Goal: Information Seeking & Learning: Learn about a topic

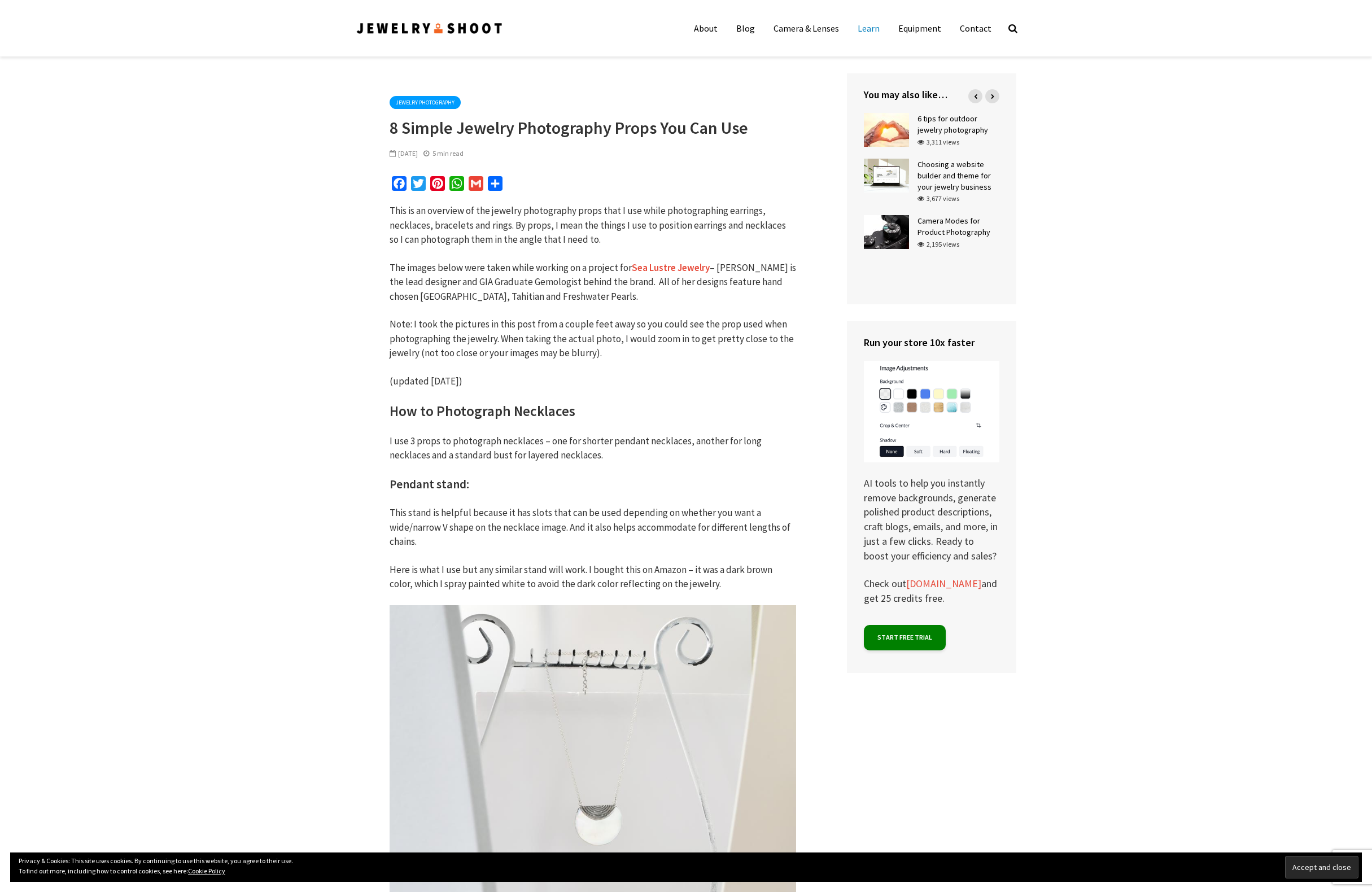
click at [875, 30] on link "Learn" at bounding box center [868, 28] width 39 height 22
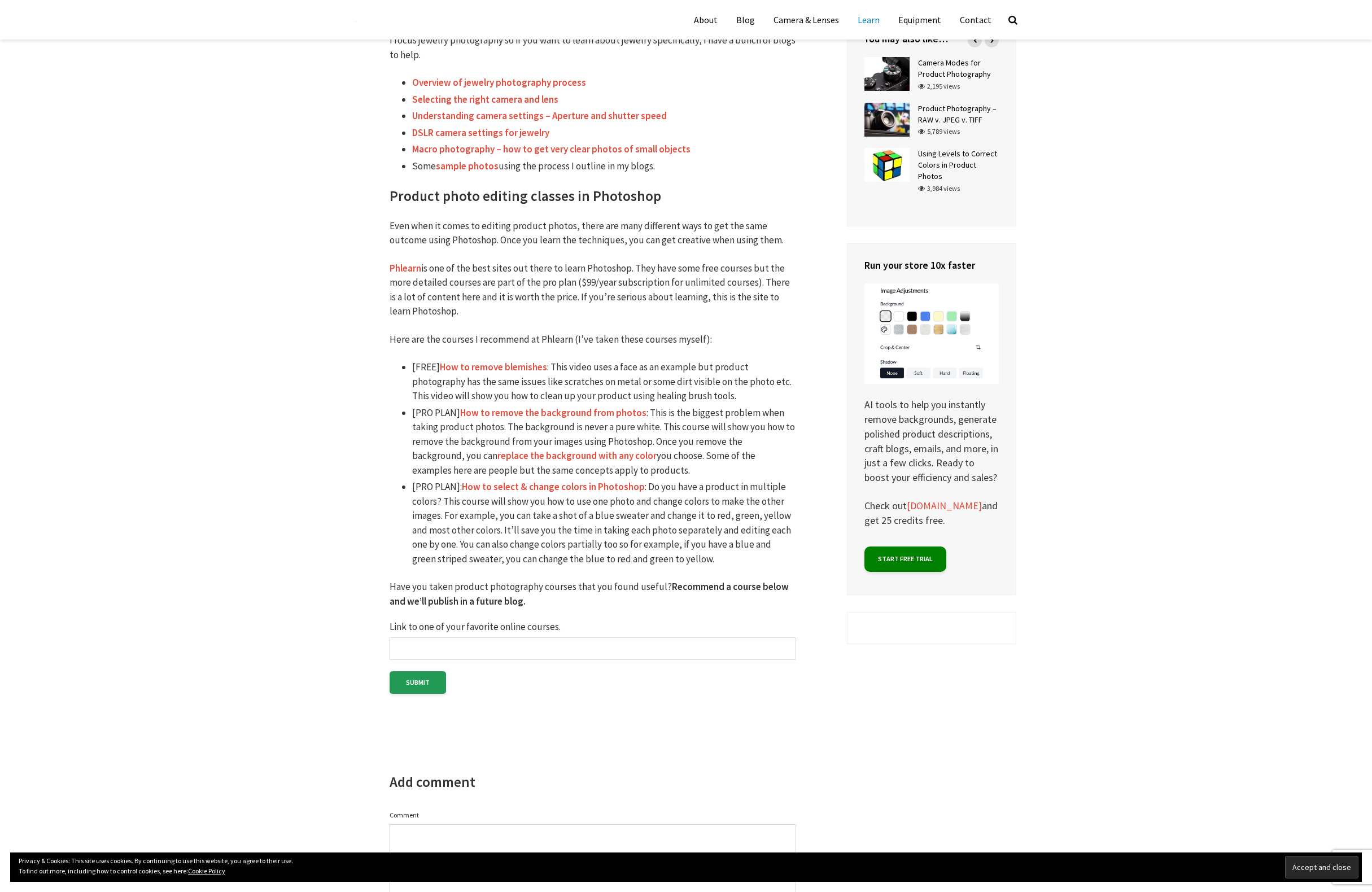
scroll to position [693, 0]
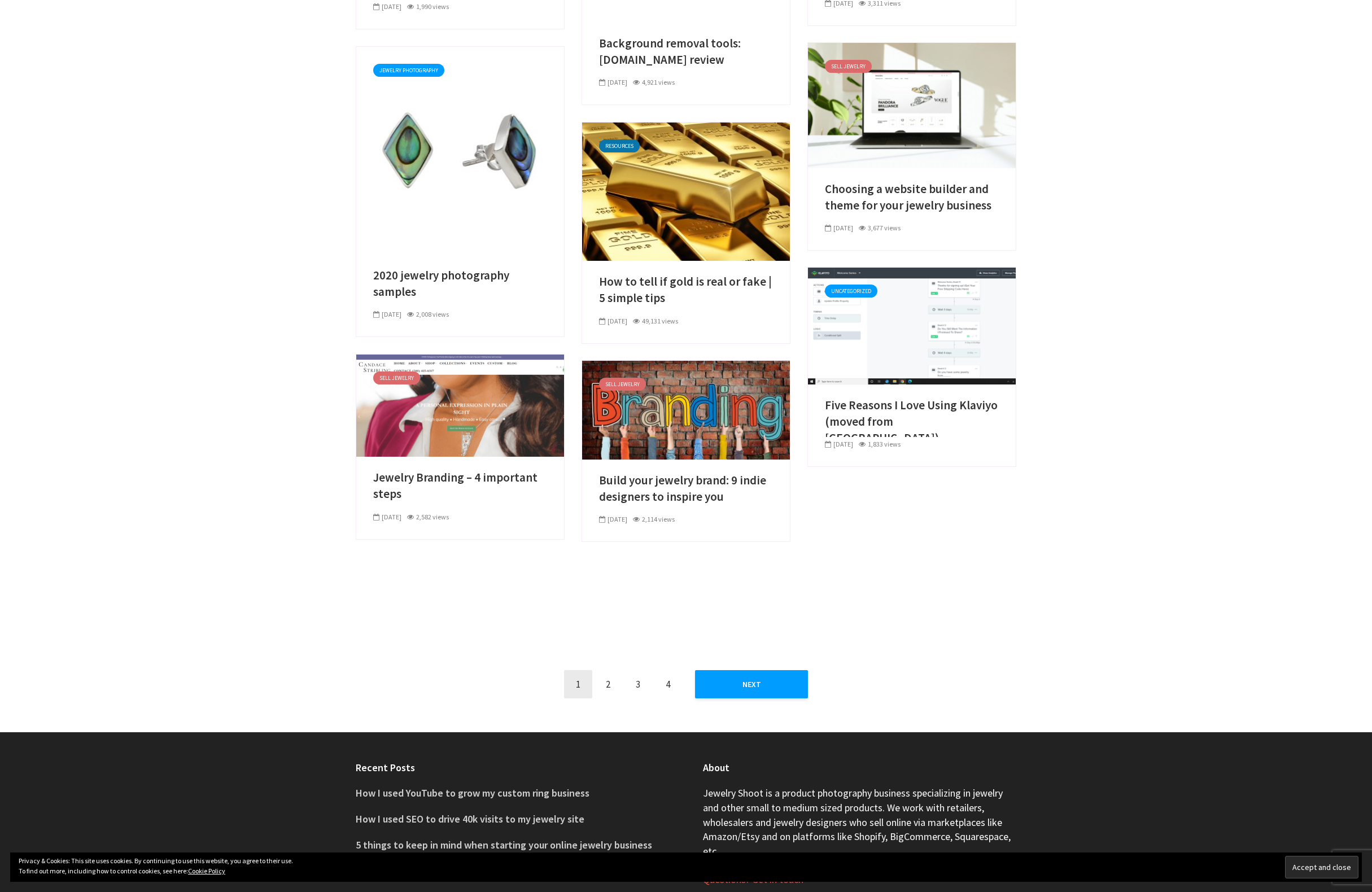
scroll to position [543, 0]
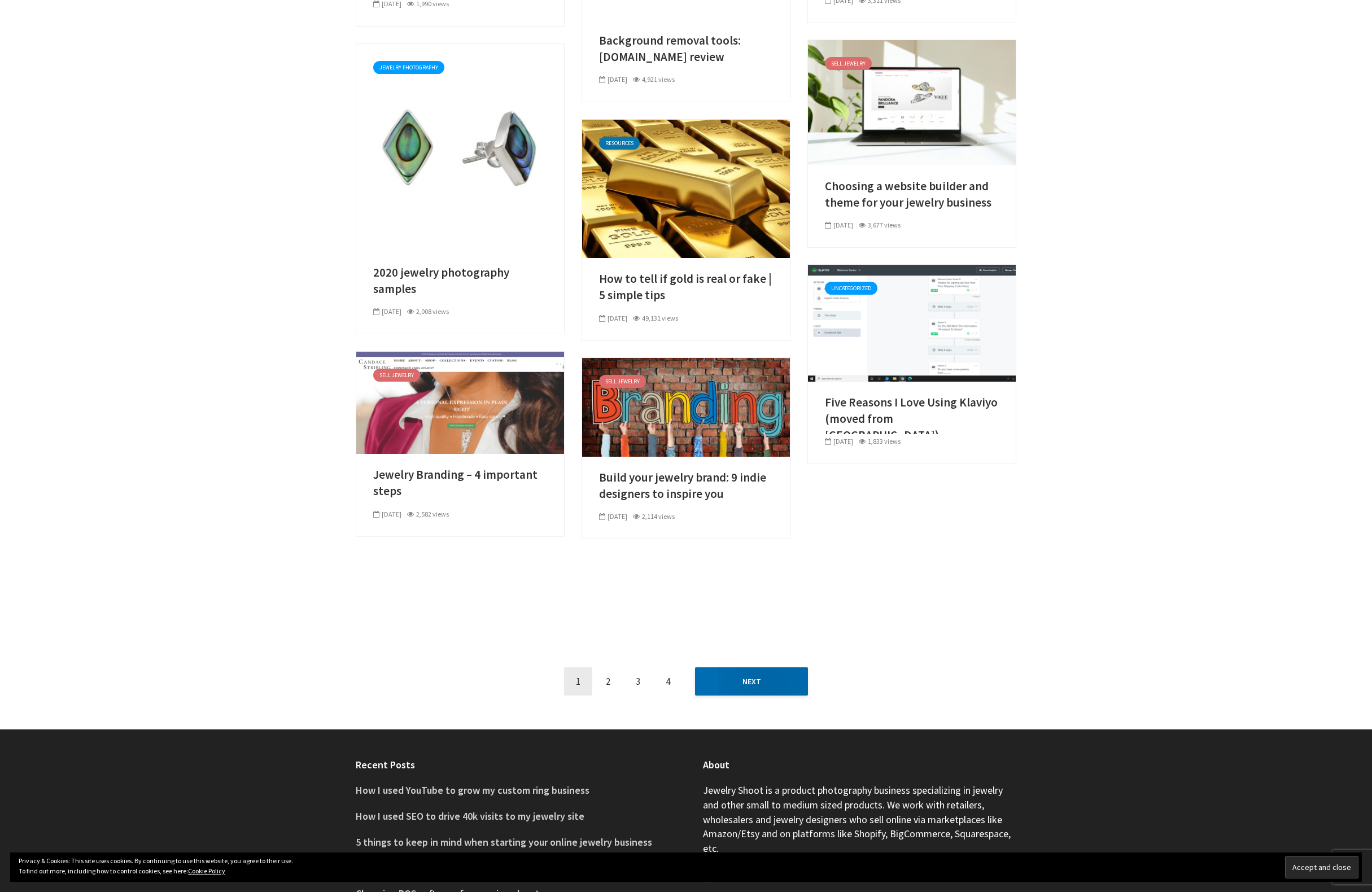
click at [735, 688] on link "Next" at bounding box center [751, 681] width 113 height 28
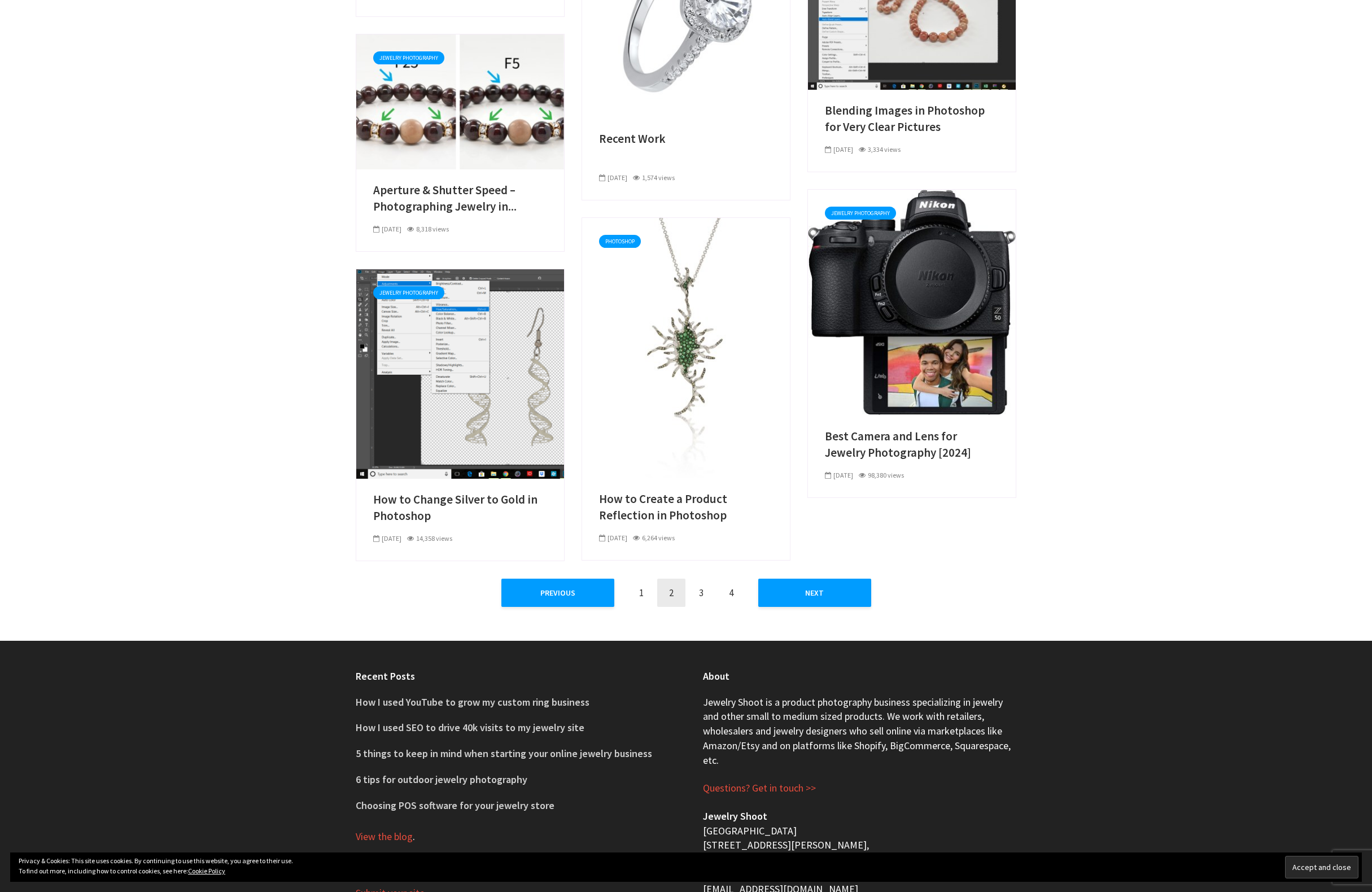
scroll to position [687, 0]
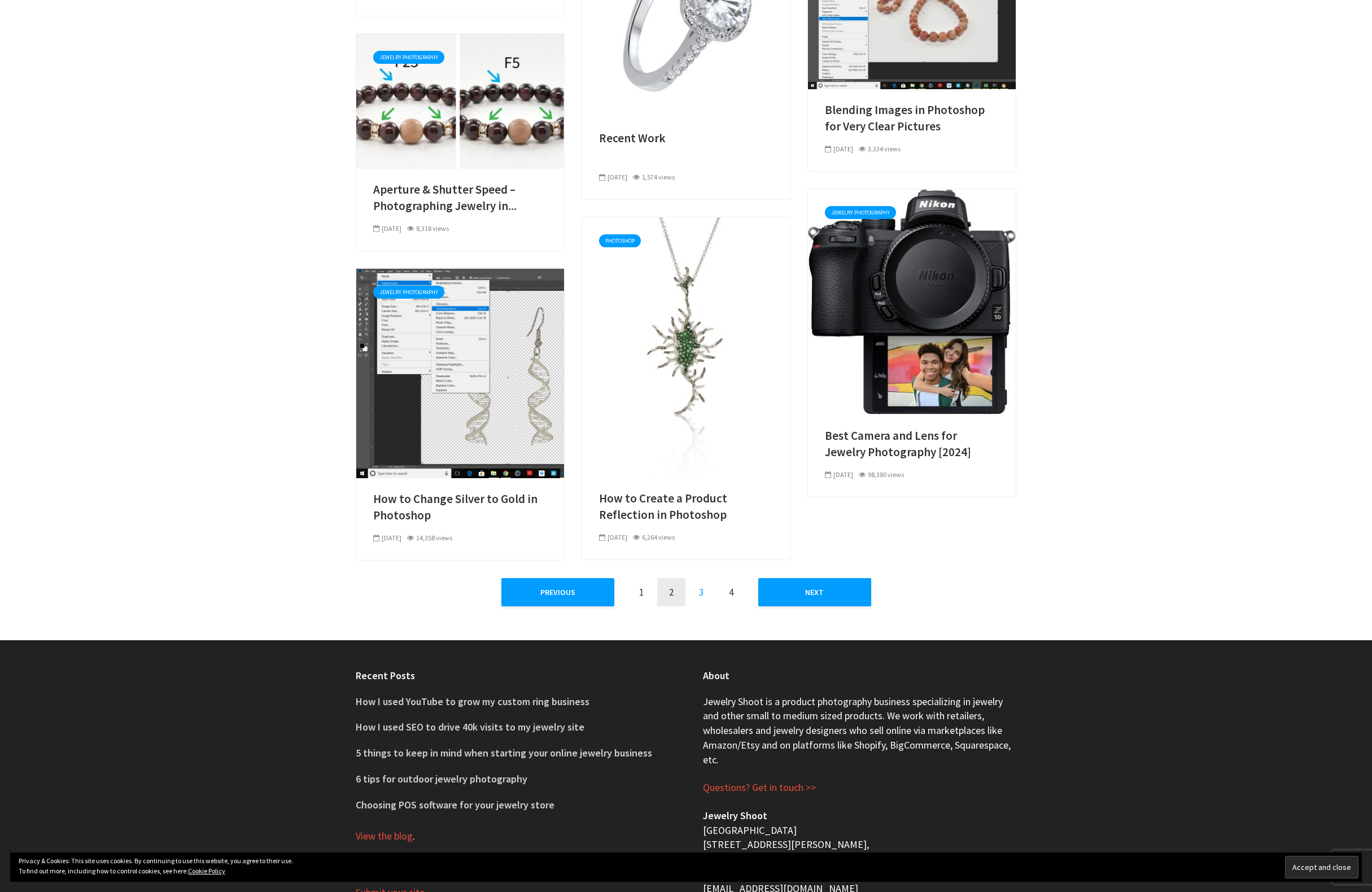
click at [700, 594] on link "3" at bounding box center [701, 592] width 28 height 28
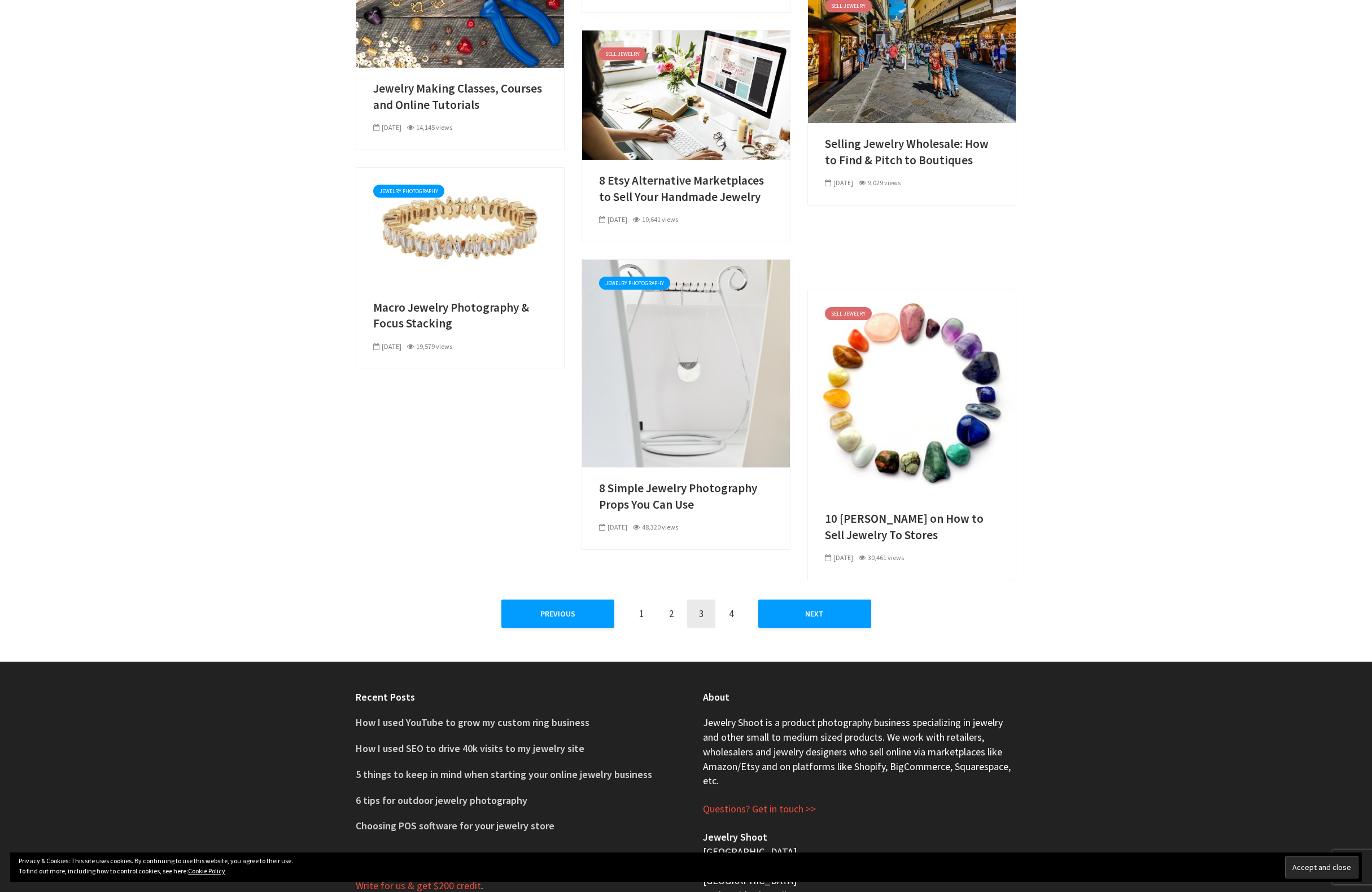
scroll to position [624, 0]
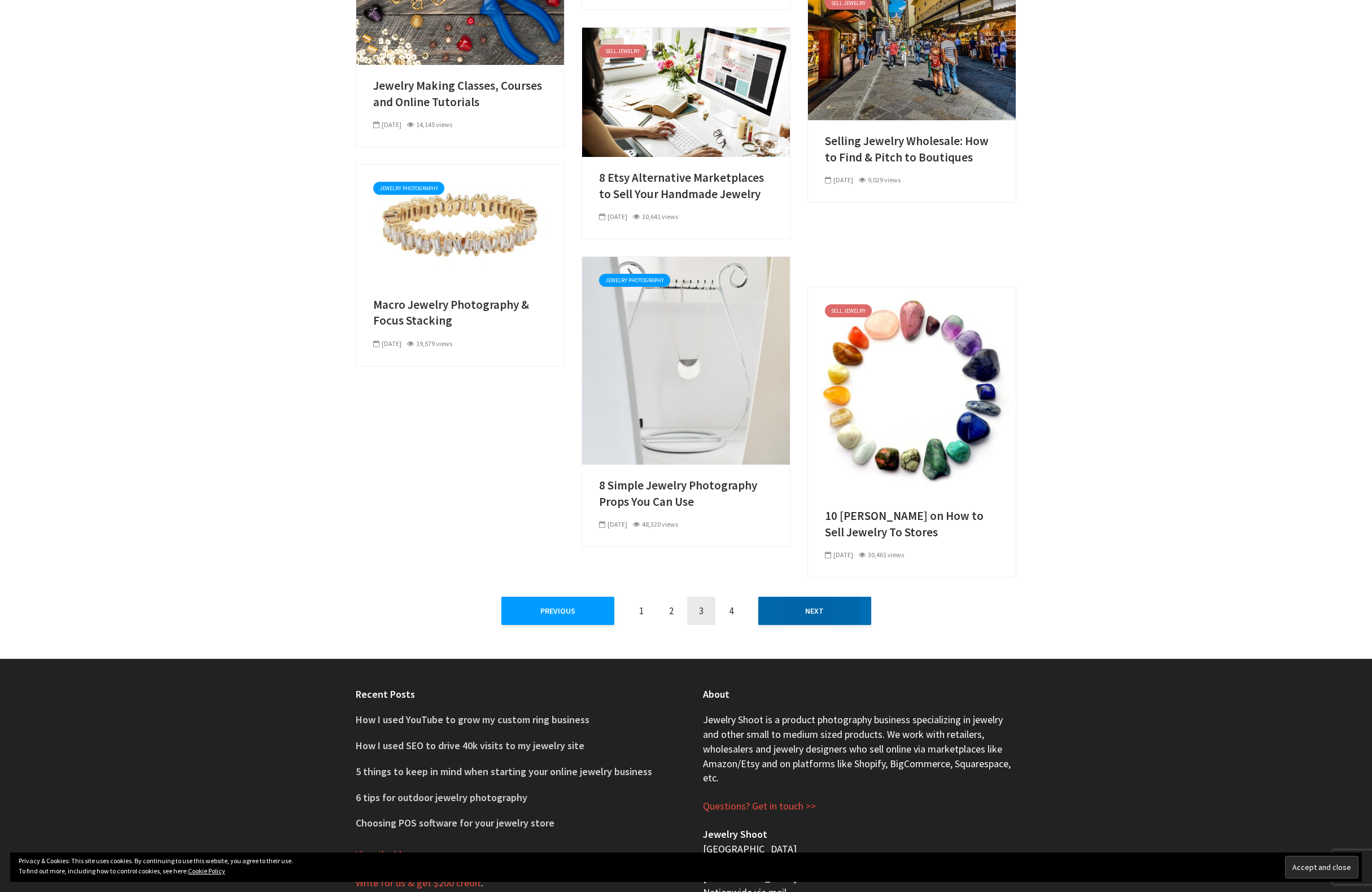
click at [794, 624] on link "Next" at bounding box center [814, 610] width 113 height 28
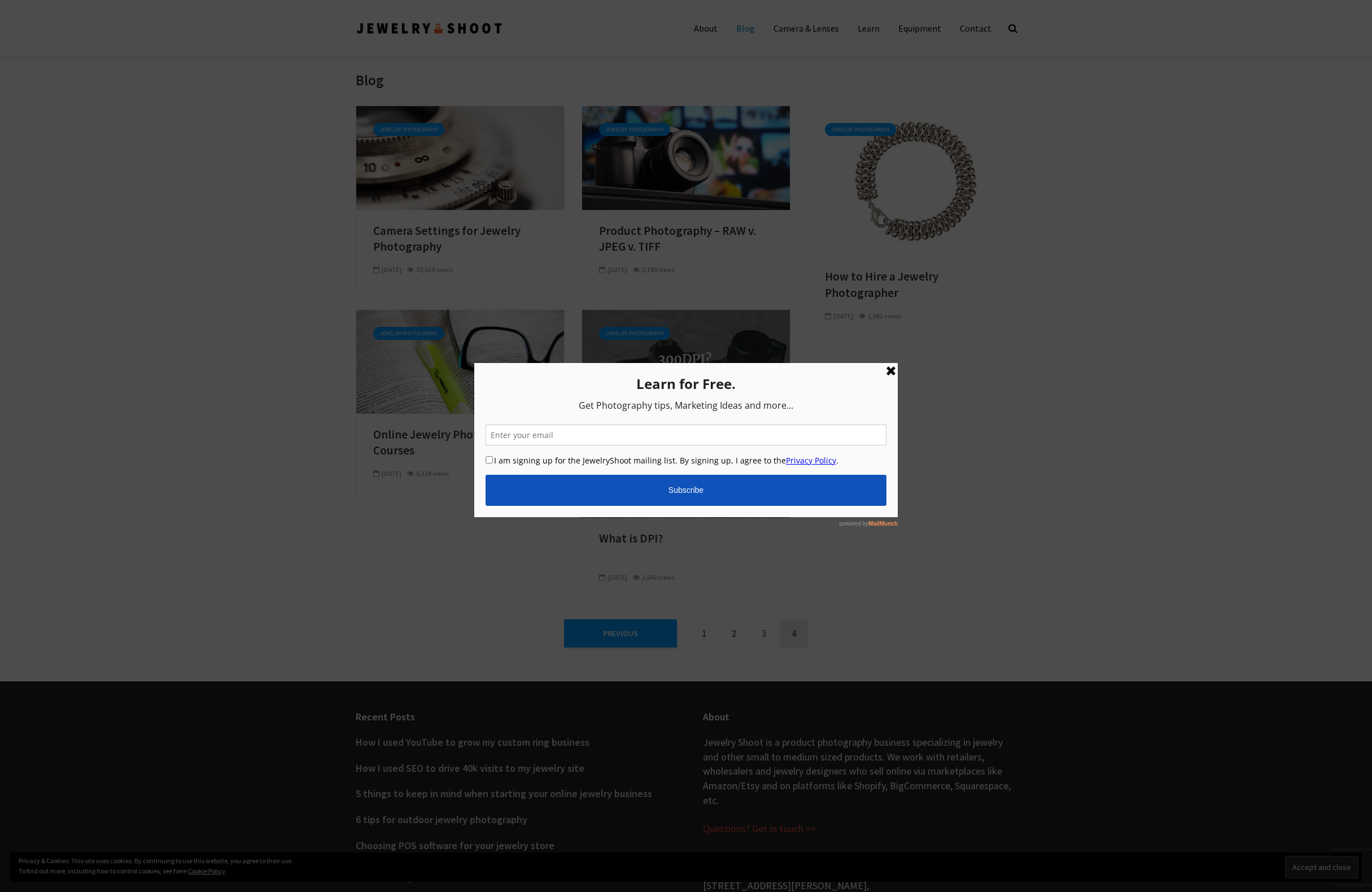
click at [887, 371] on link at bounding box center [891, 371] width 14 height 14
